Goal: Register for event/course

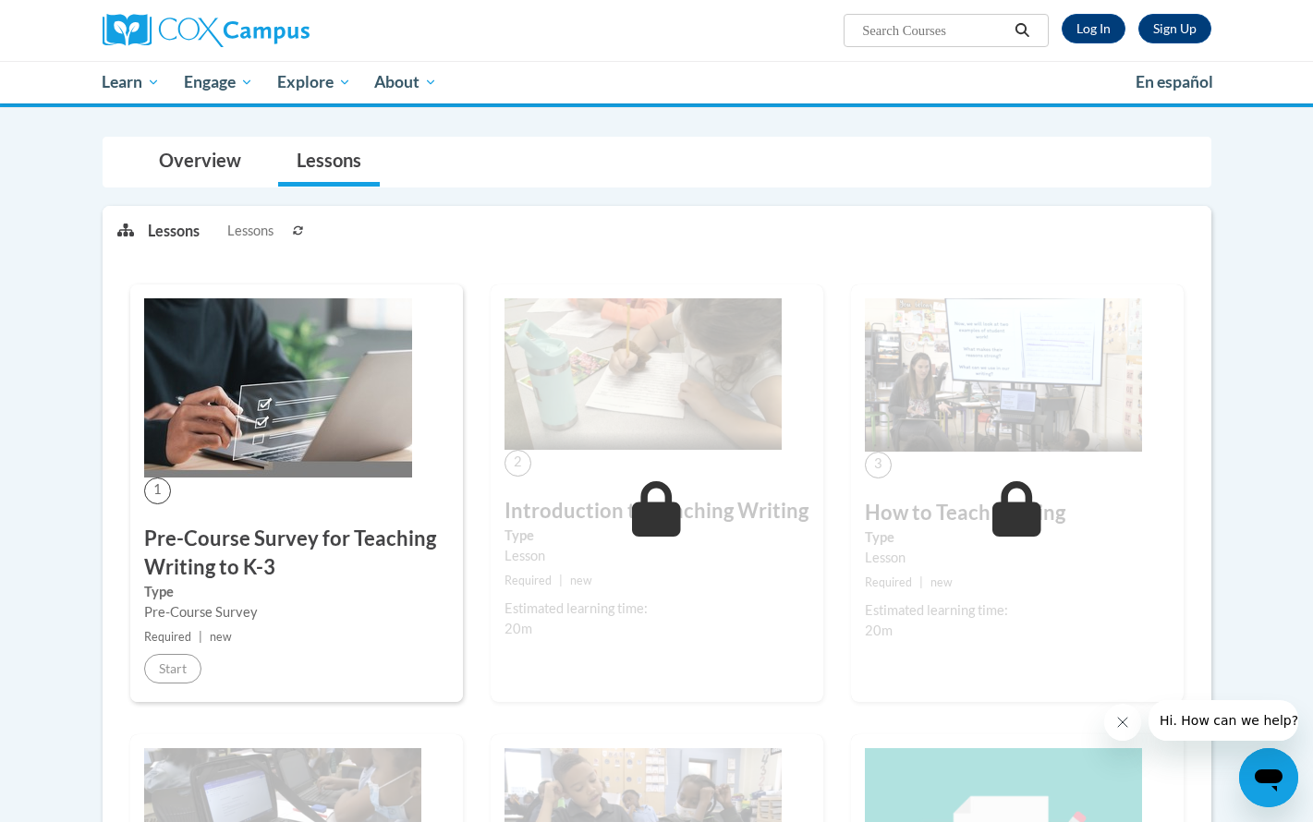
scroll to position [164, 0]
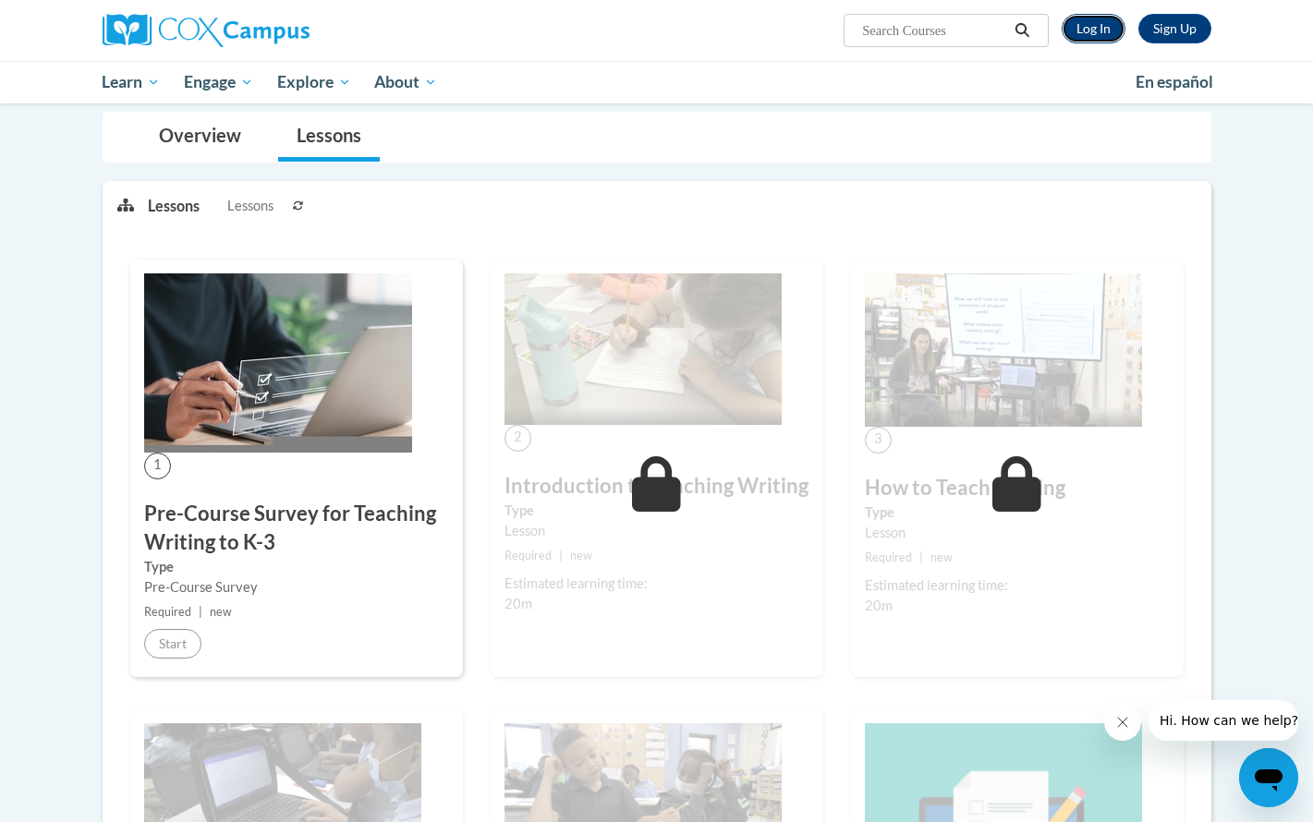
click at [1090, 30] on link "Log In" at bounding box center [1094, 29] width 64 height 30
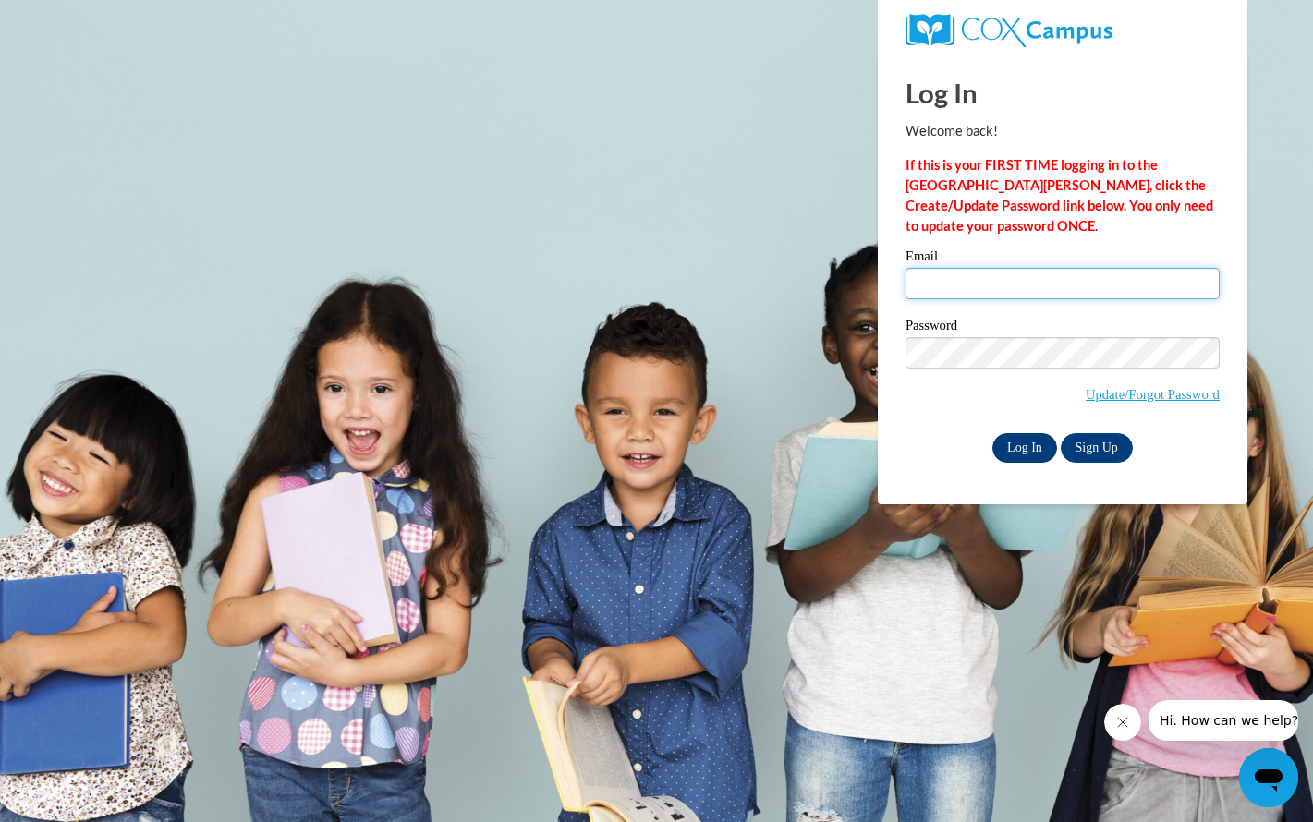
type input "lefento@sunprairieschools.org"
click at [1022, 444] on input "Log In" at bounding box center [1024, 448] width 65 height 30
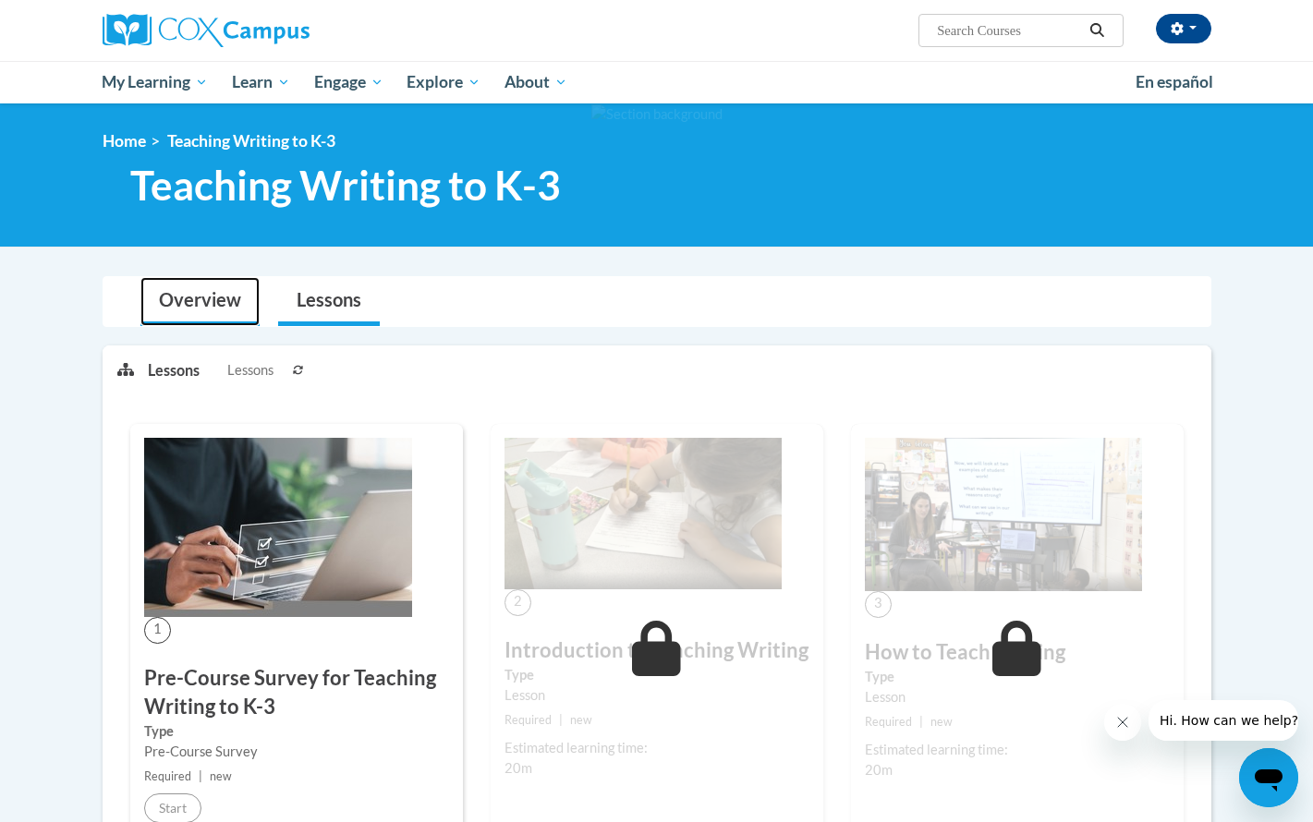
click at [221, 315] on link "Overview" at bounding box center [199, 301] width 119 height 49
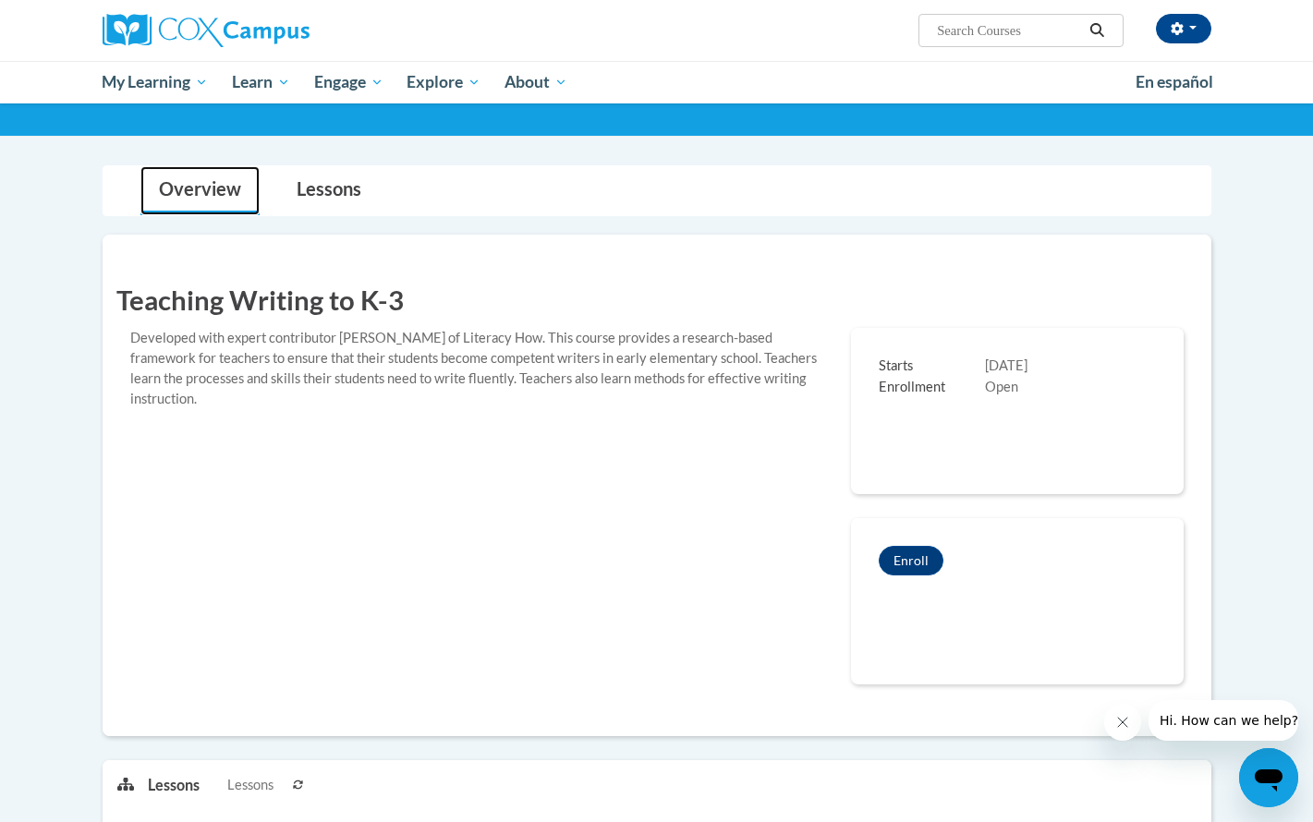
scroll to position [166, 0]
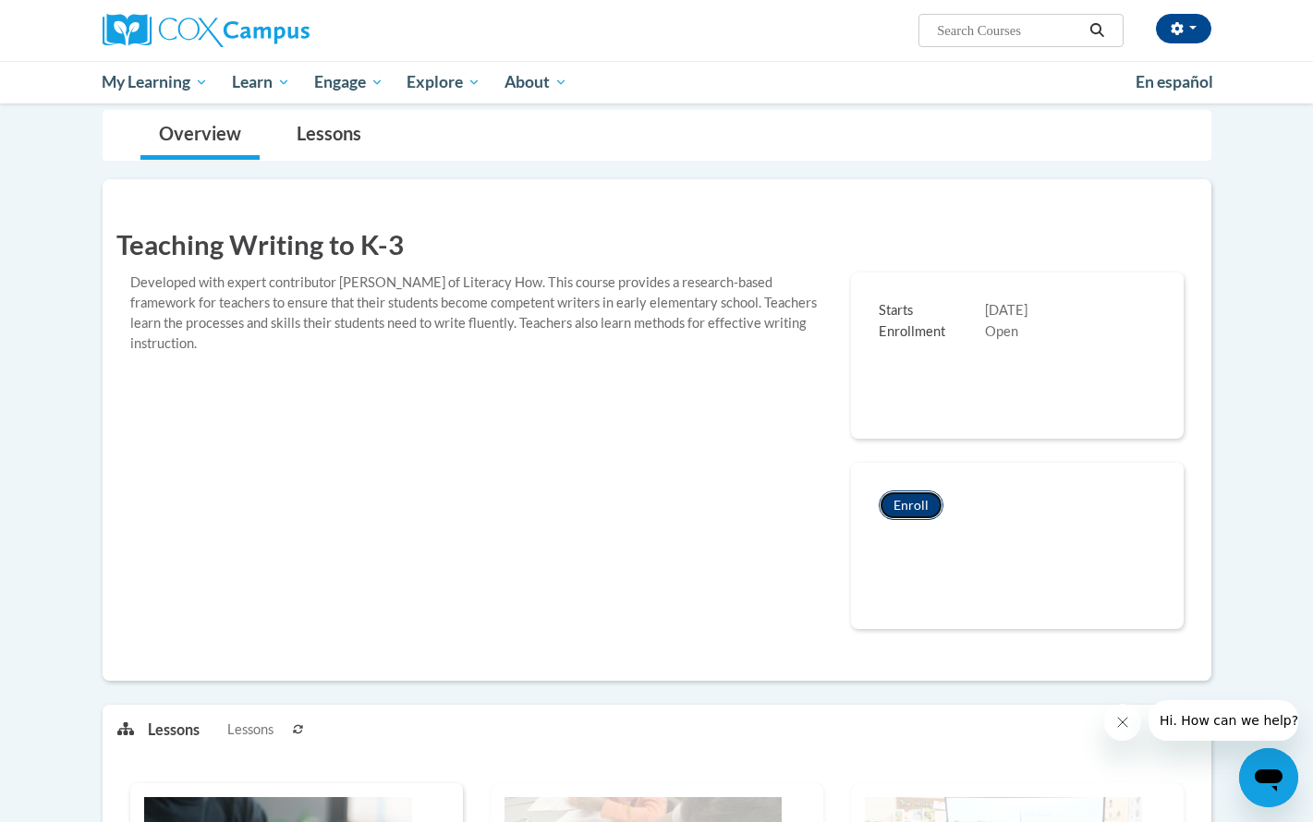
click at [925, 513] on button "Enroll" at bounding box center [911, 506] width 65 height 30
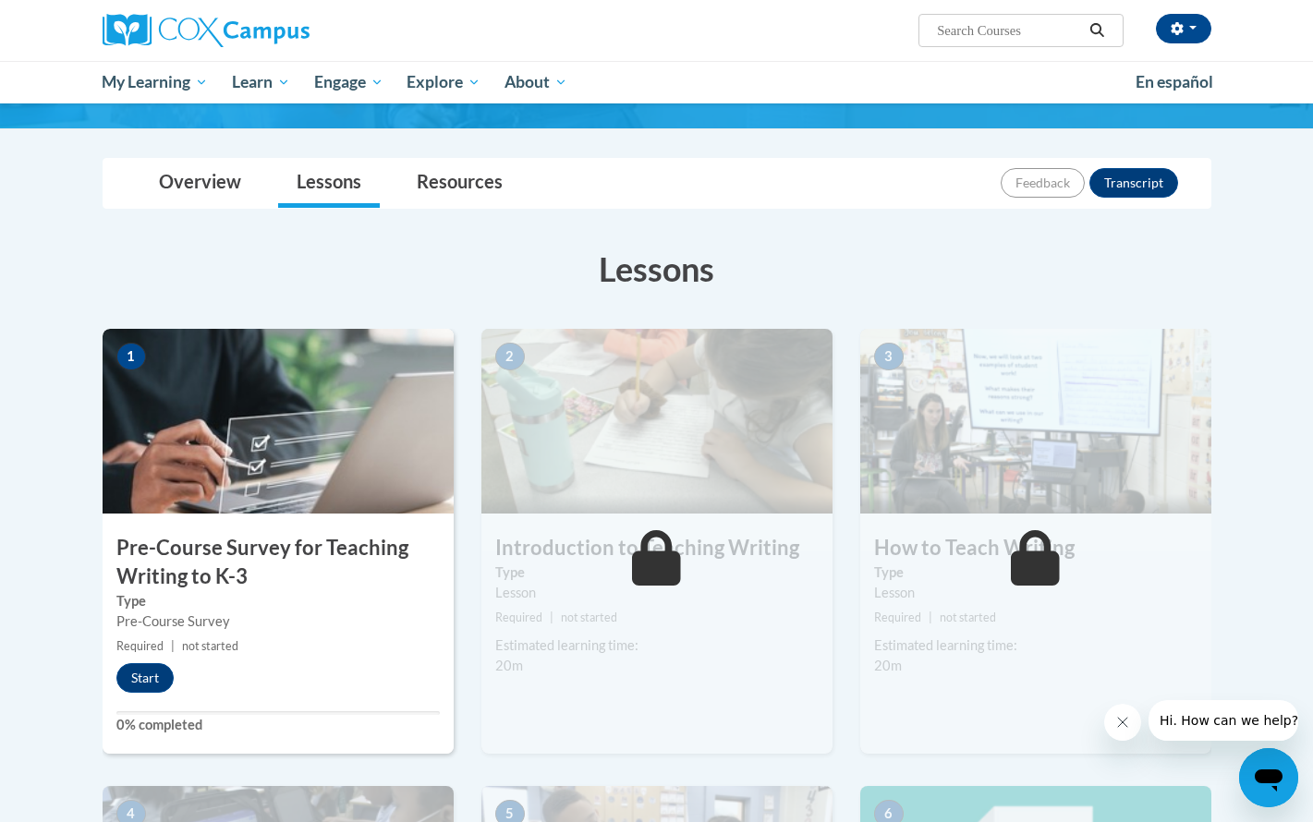
scroll to position [164, 0]
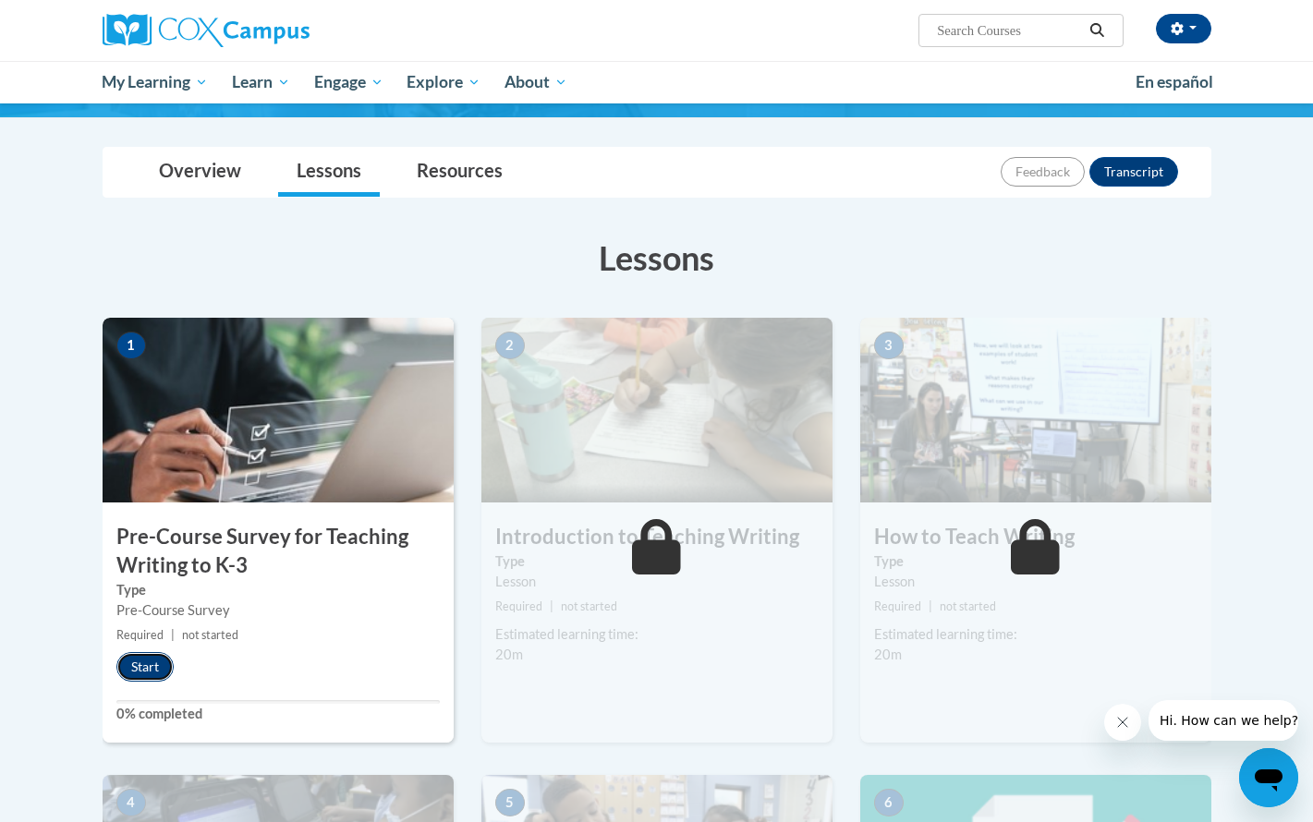
click at [146, 666] on button "Start" at bounding box center [144, 667] width 57 height 30
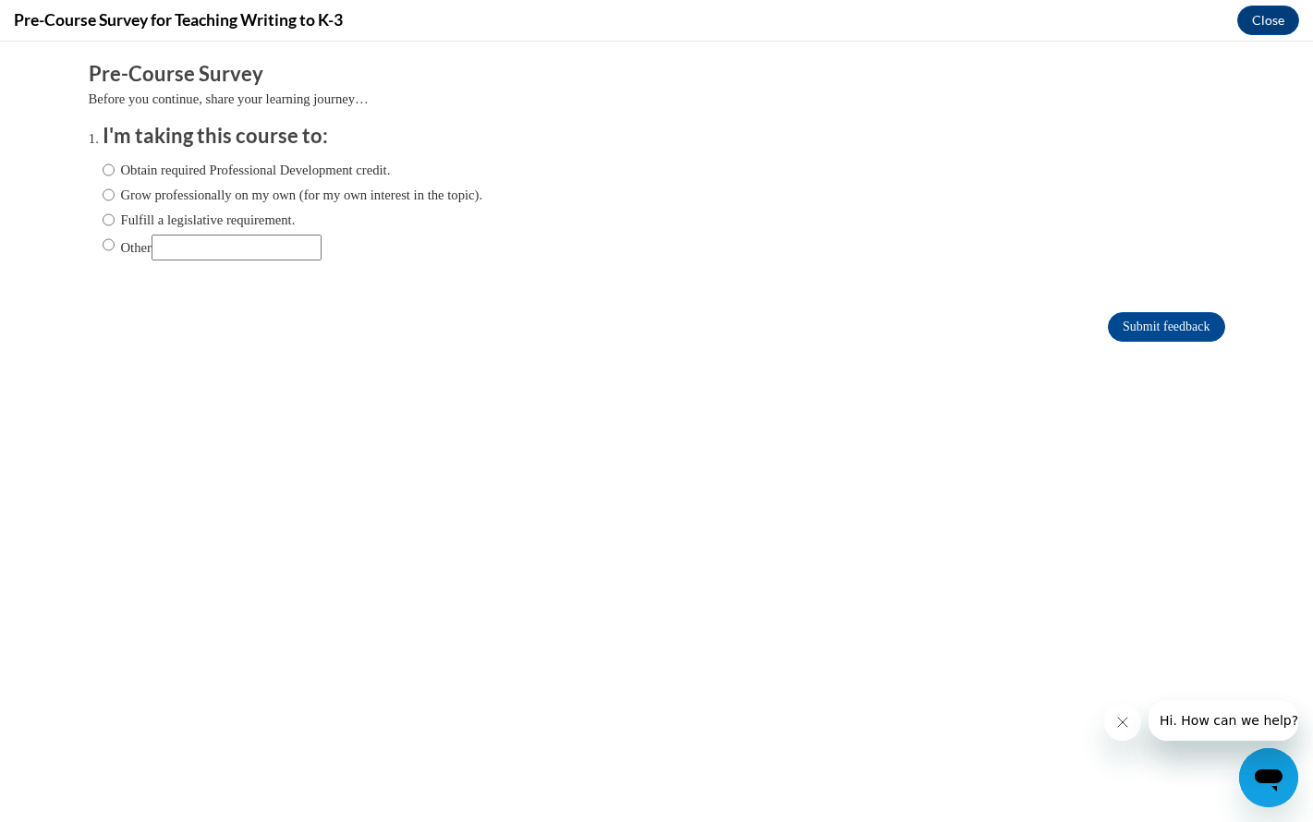
scroll to position [0, 0]
click at [106, 173] on input "Obtain required Professional Development credit." at bounding box center [109, 170] width 12 height 20
radio input "true"
click at [1137, 327] on input "Submit feedback" at bounding box center [1166, 327] width 116 height 30
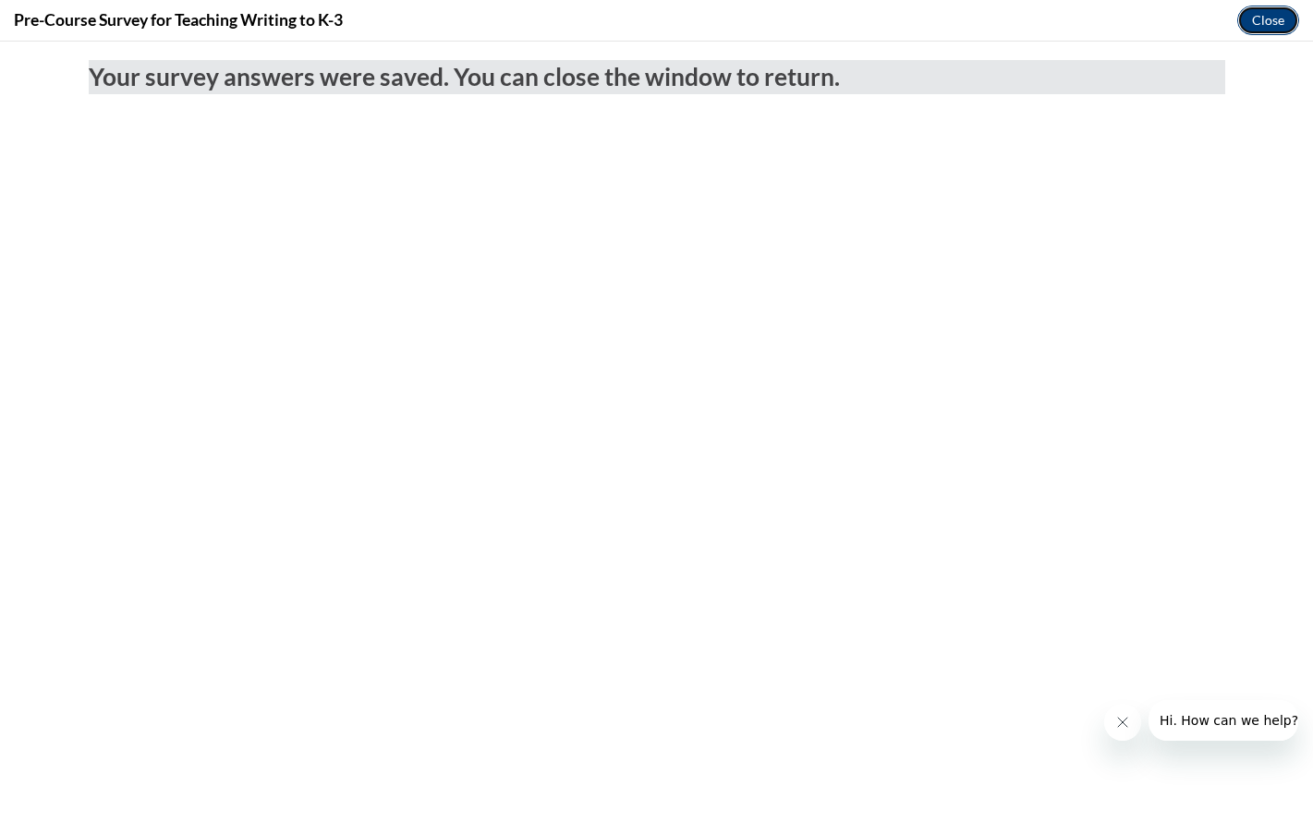
click at [1274, 26] on button "Close" at bounding box center [1268, 21] width 62 height 30
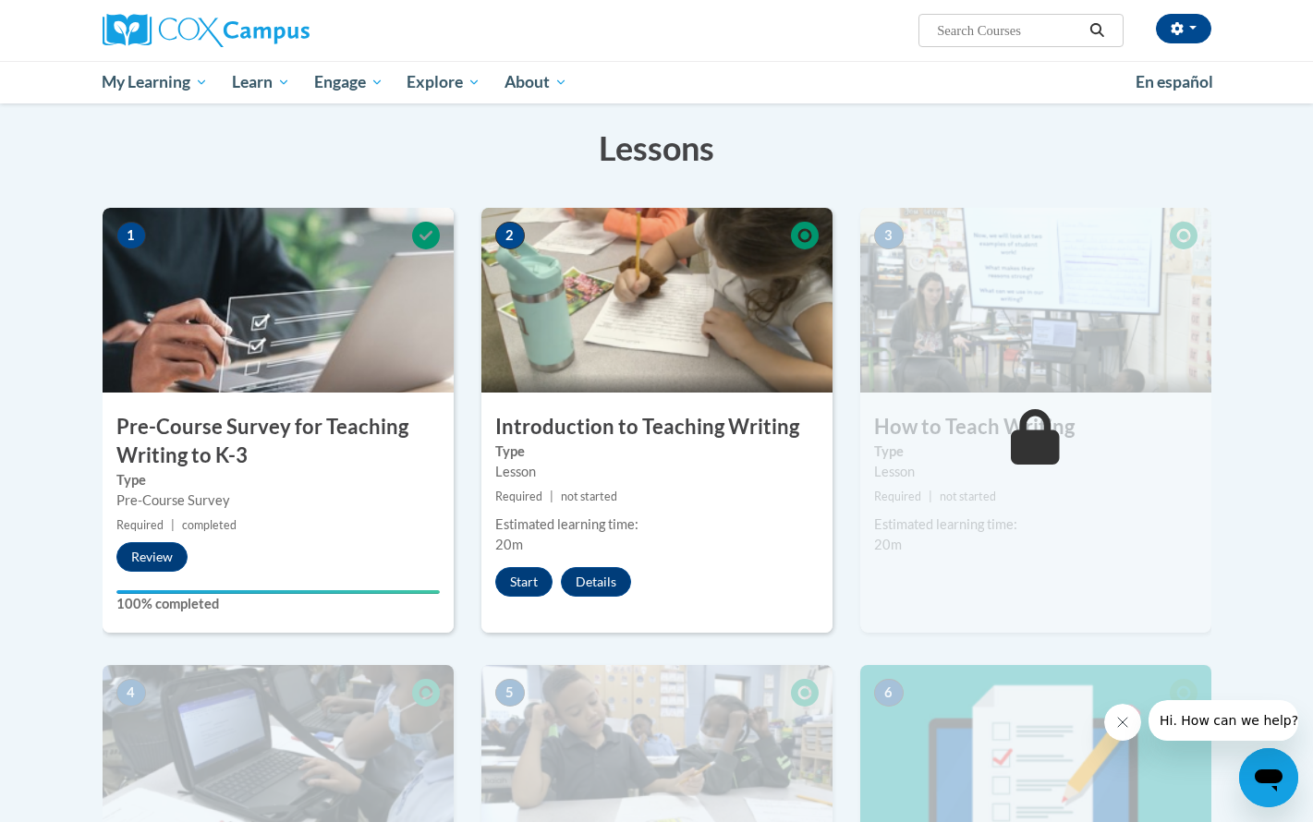
scroll to position [290, 0]
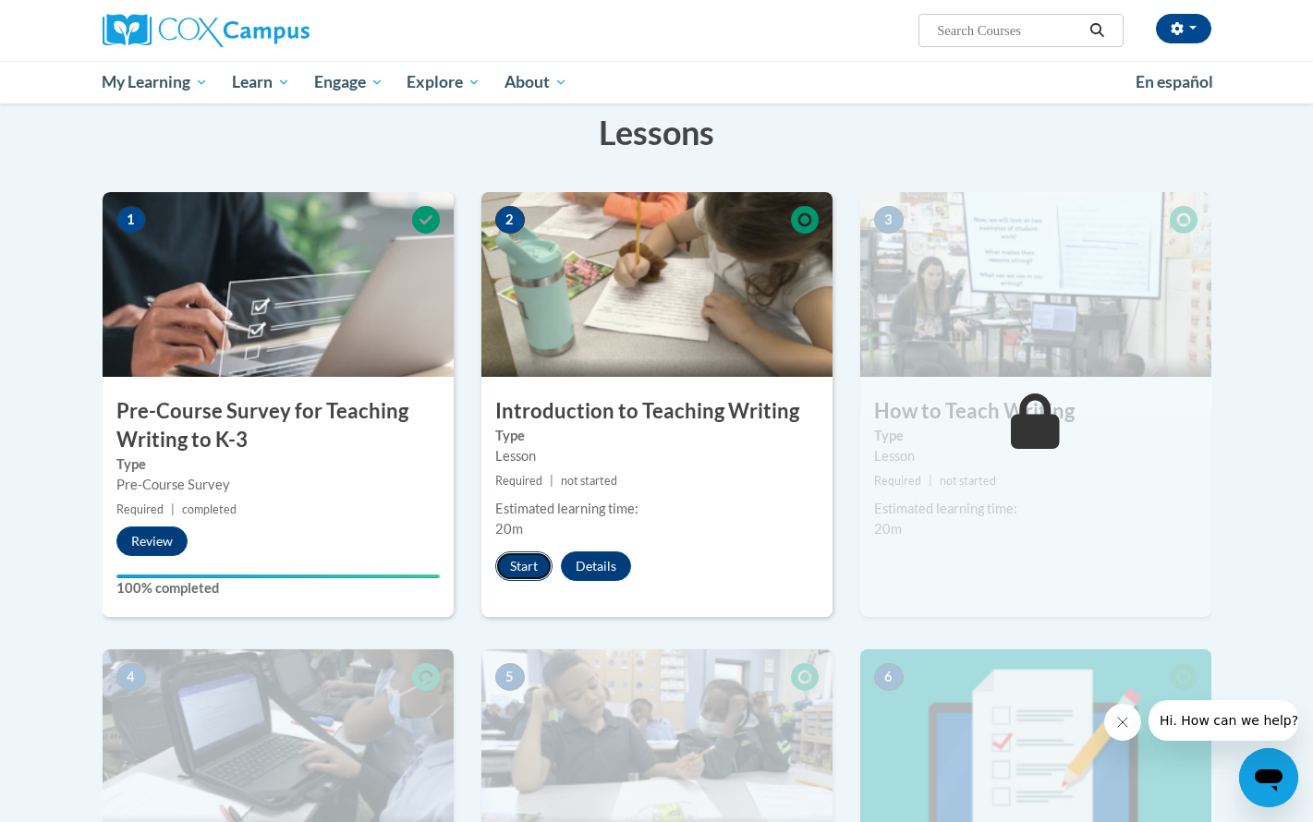
click at [527, 566] on button "Start" at bounding box center [523, 567] width 57 height 30
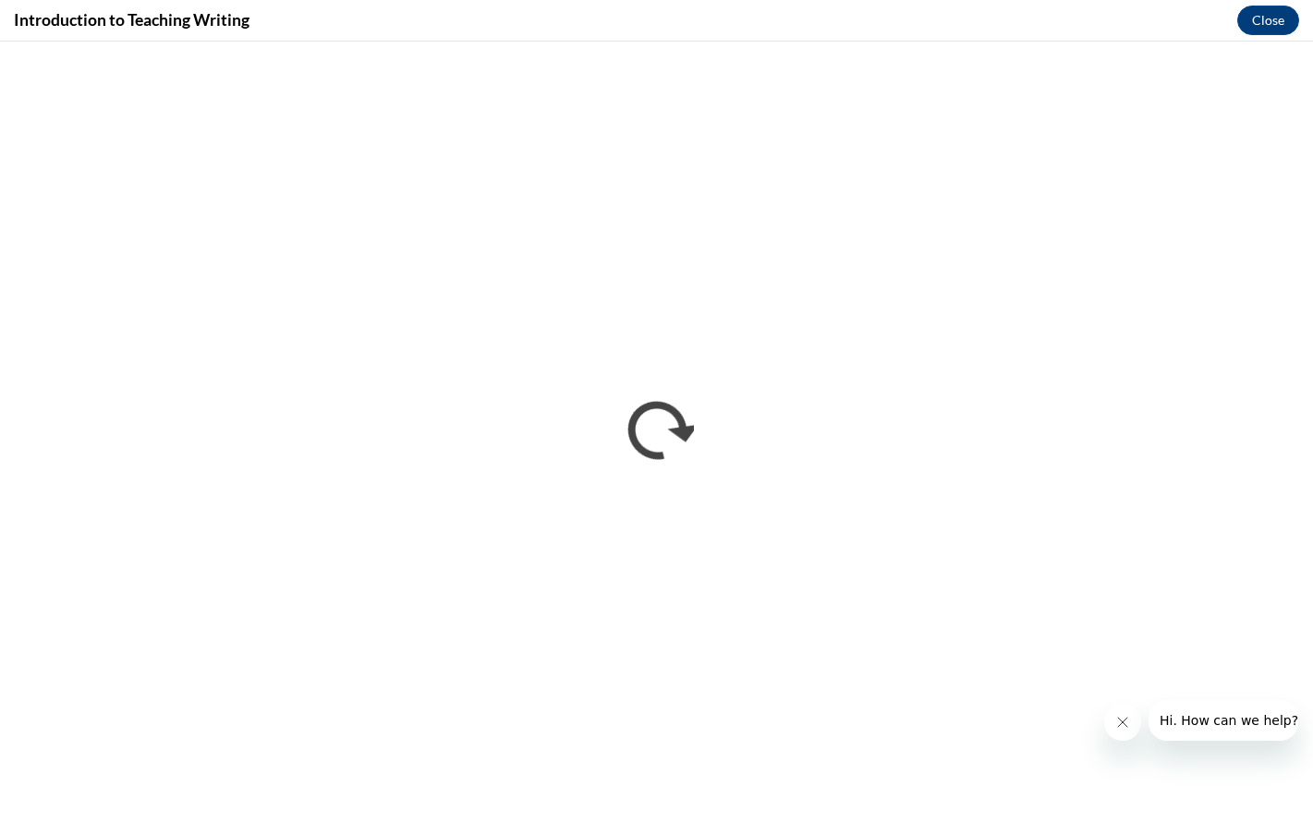
scroll to position [0, 0]
